Goal: Task Accomplishment & Management: Complete application form

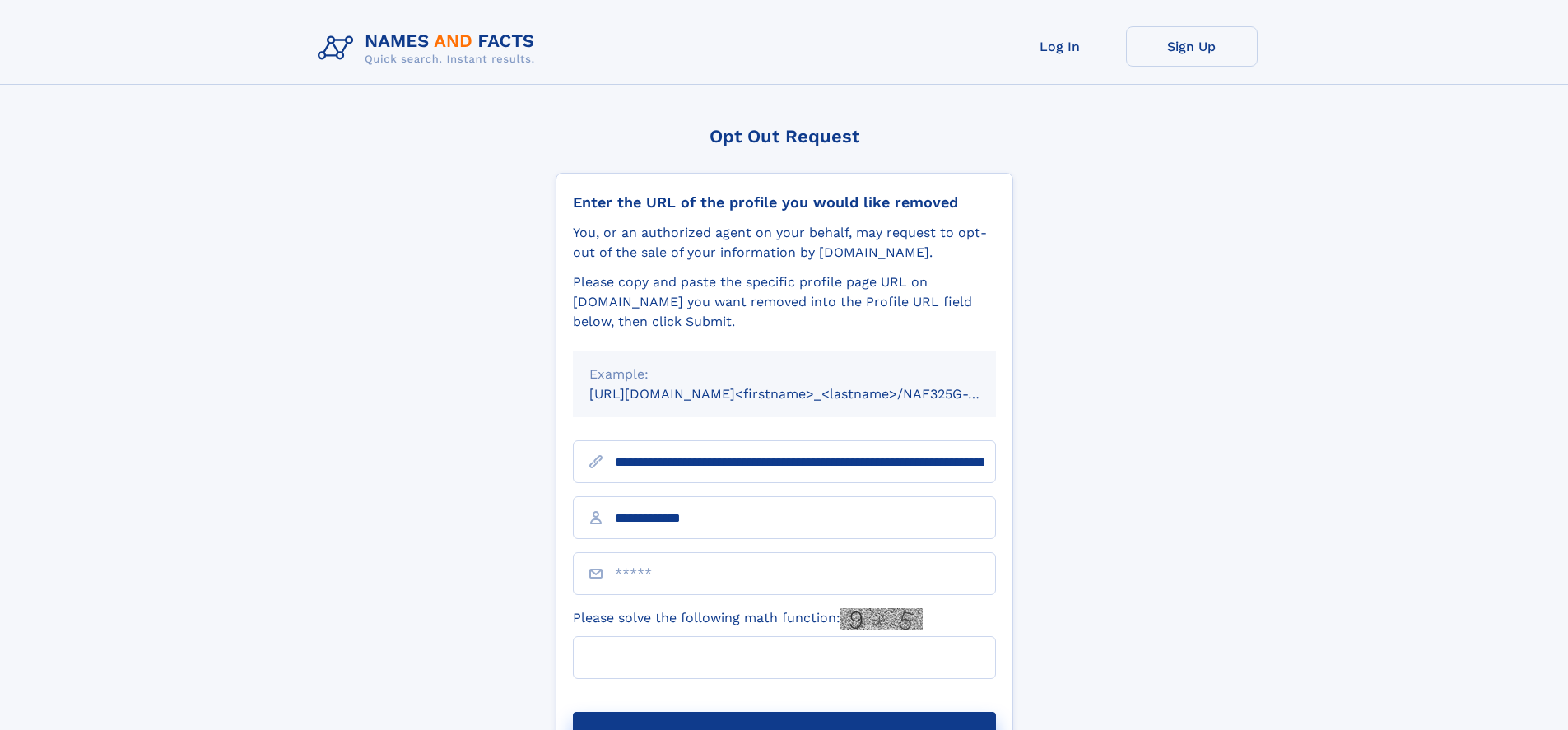
type input "**********"
type input "**"
click at [784, 712] on button "Submit Opt Out Request" at bounding box center [784, 738] width 423 height 52
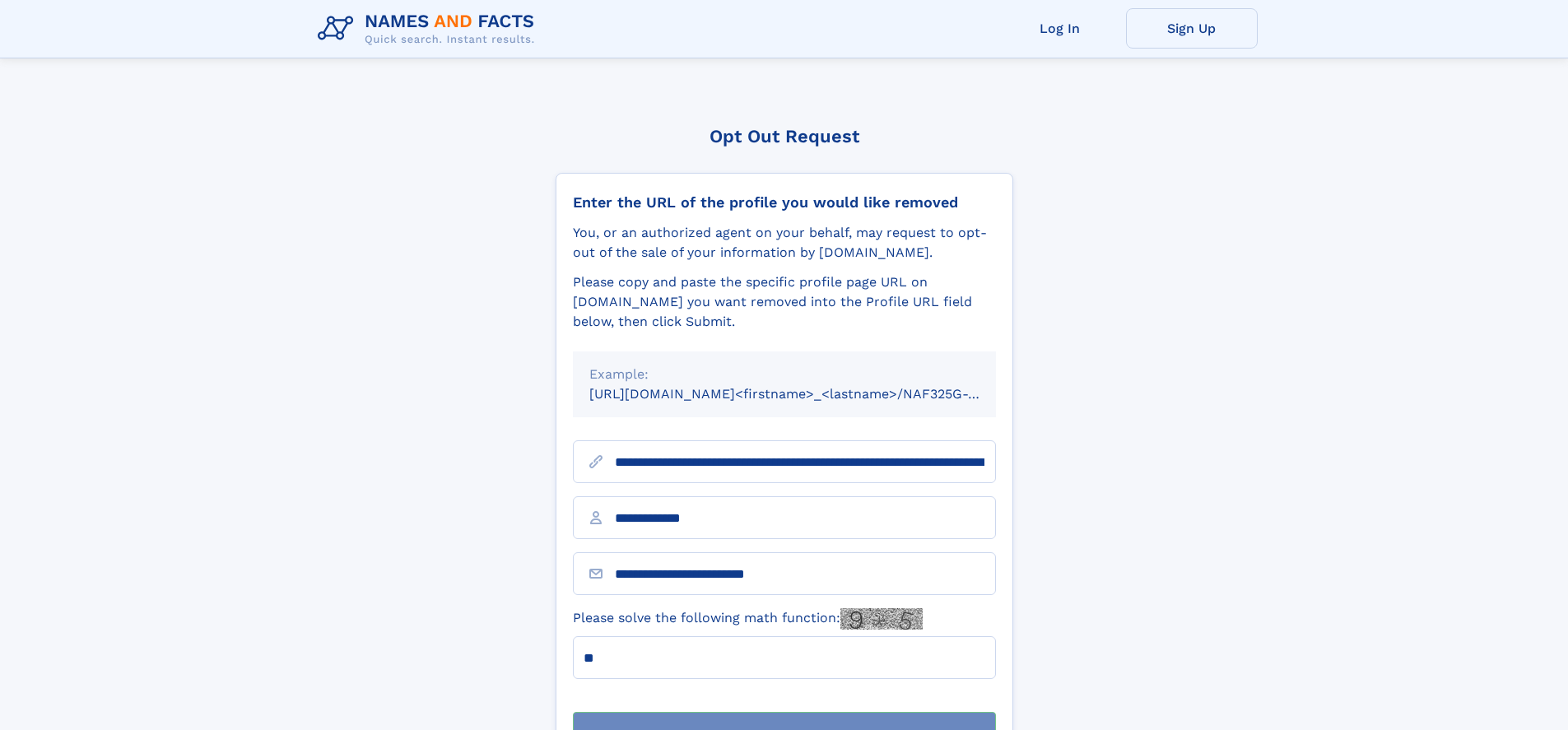
scroll to position [52, 0]
